Goal: Transaction & Acquisition: Download file/media

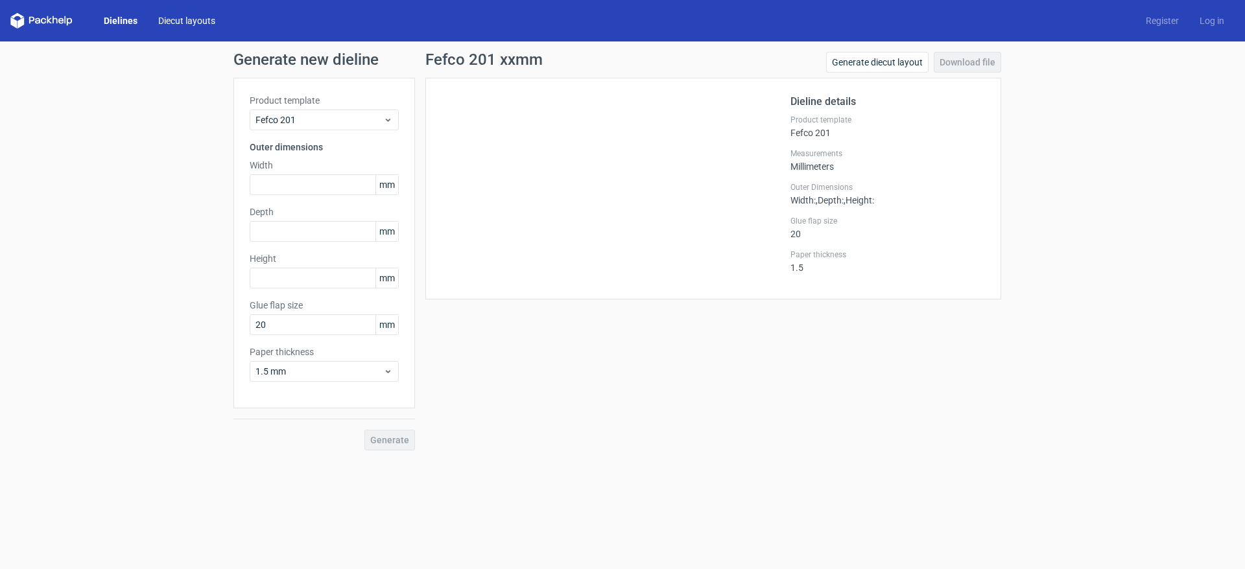
click at [192, 23] on link "Diecut layouts" at bounding box center [187, 20] width 78 height 13
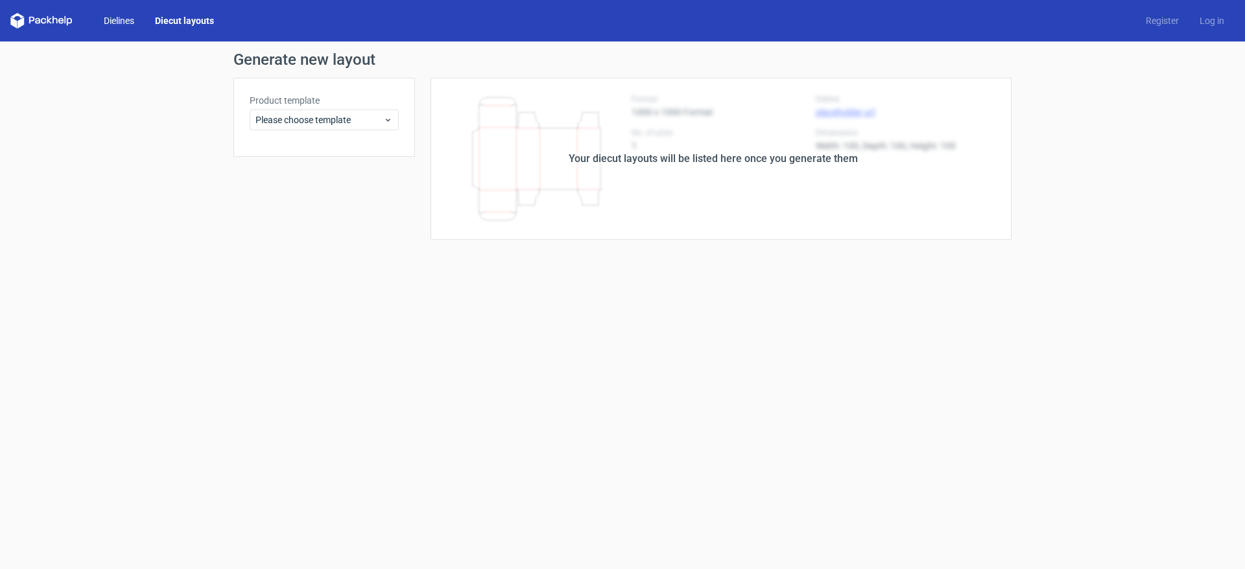
click at [128, 21] on link "Dielines" at bounding box center [118, 20] width 51 height 13
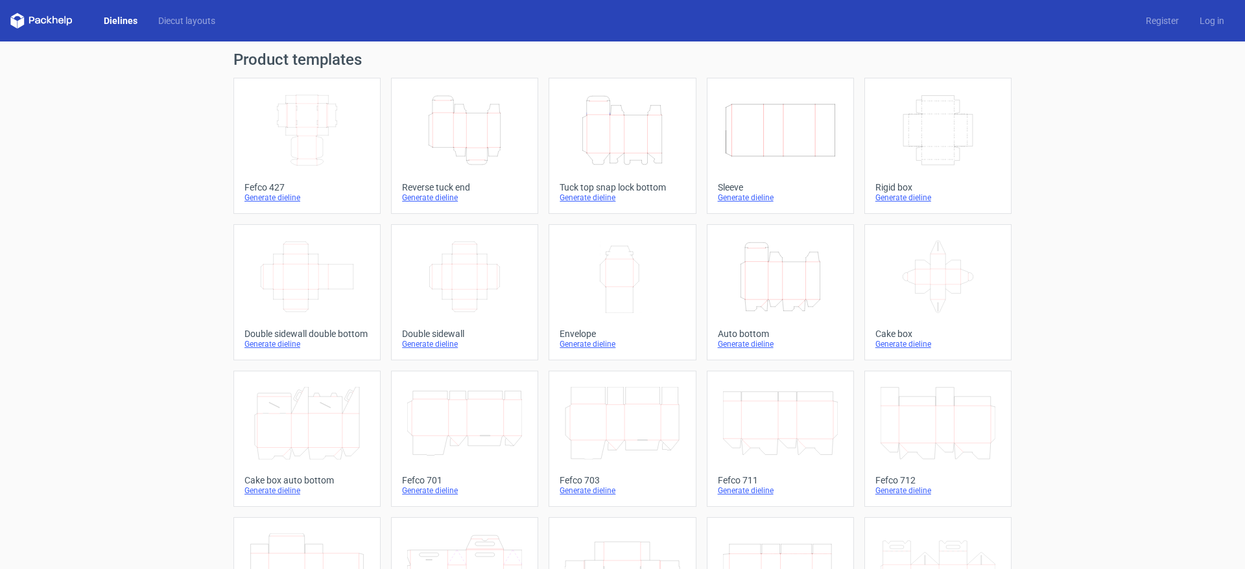
click at [489, 151] on icon "Height Depth Width" at bounding box center [464, 130] width 115 height 73
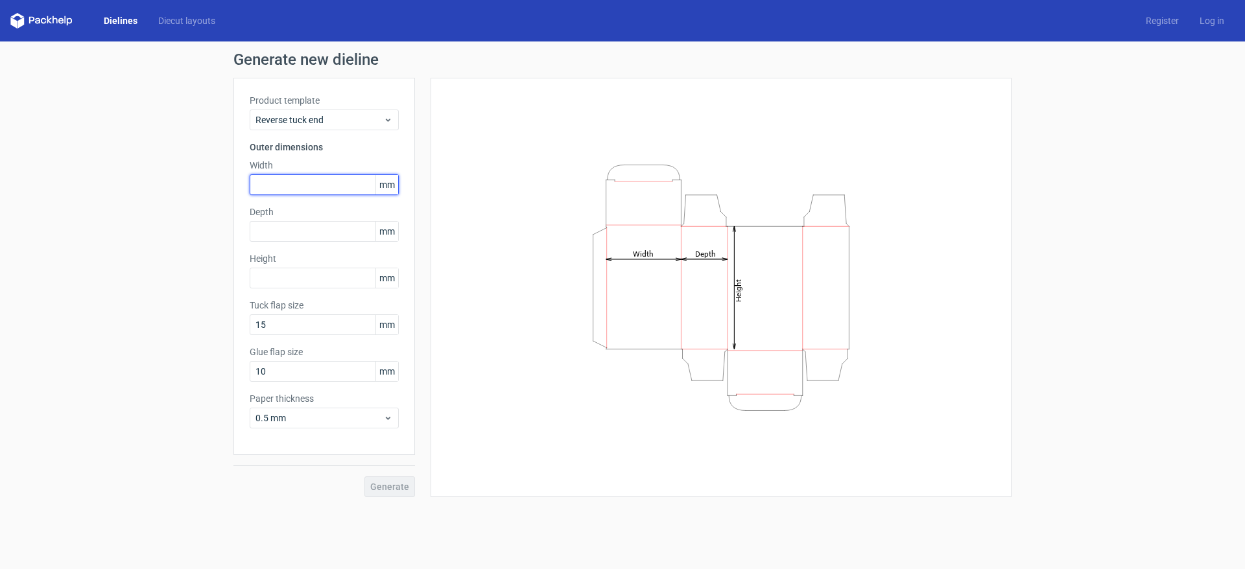
click at [299, 183] on input "text" at bounding box center [324, 184] width 149 height 21
type input "145"
type input "100"
type input "75"
click at [364, 477] on button "Generate" at bounding box center [389, 487] width 51 height 21
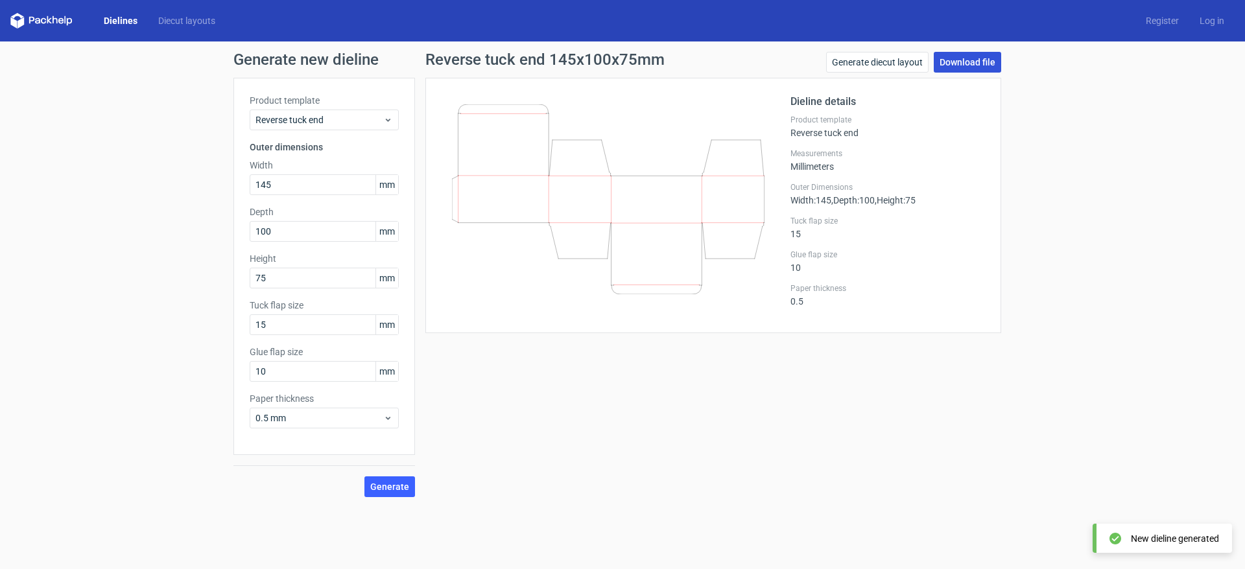
click at [951, 64] on link "Download file" at bounding box center [967, 62] width 67 height 21
